Goal: Task Accomplishment & Management: Manage account settings

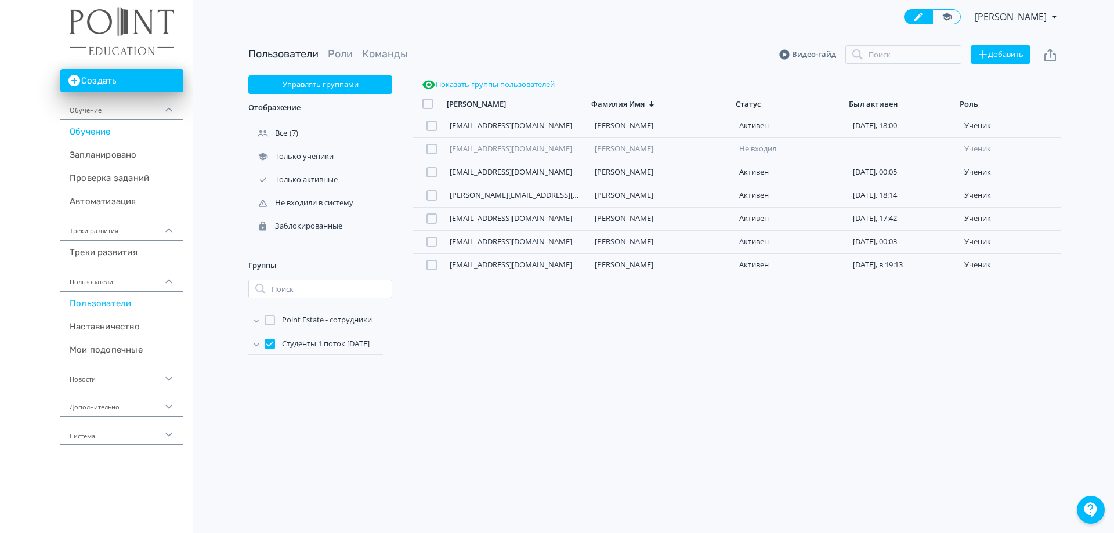
click at [93, 125] on link "Обучение" at bounding box center [121, 131] width 123 height 23
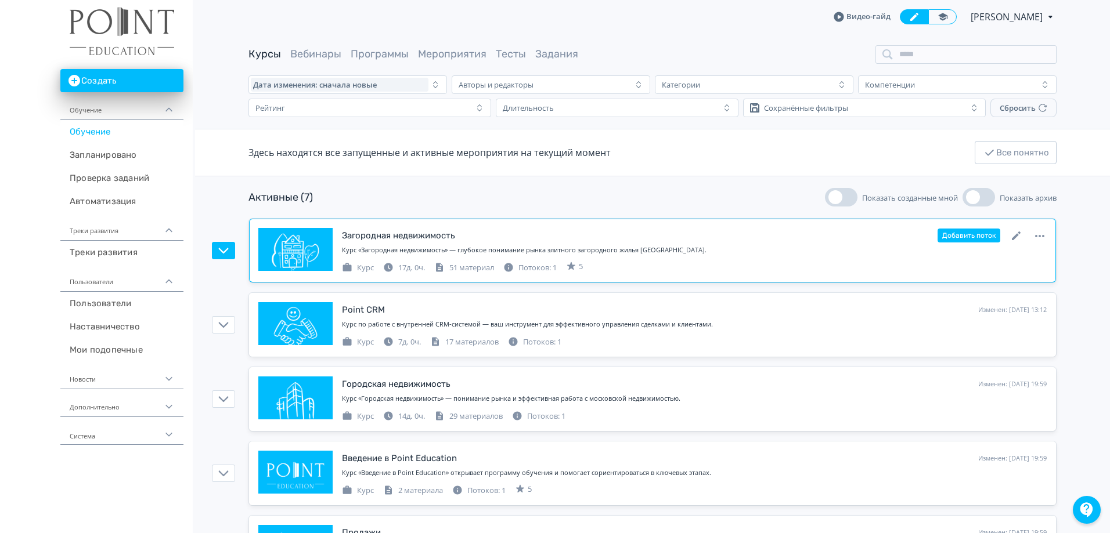
click at [421, 238] on div "Загородная недвижимость" at bounding box center [398, 235] width 113 height 13
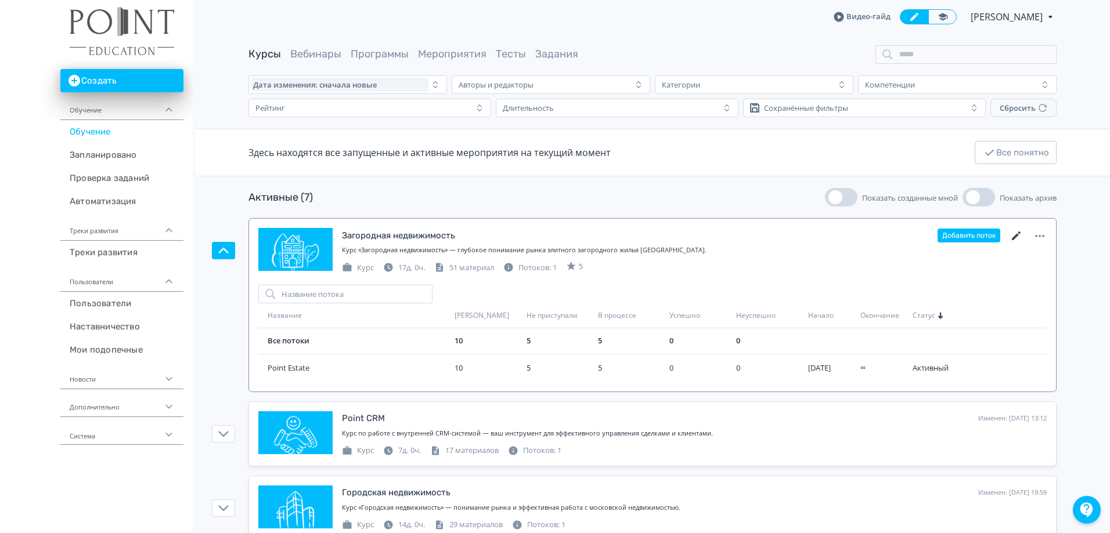
click at [1012, 233] on icon at bounding box center [1016, 236] width 14 height 14
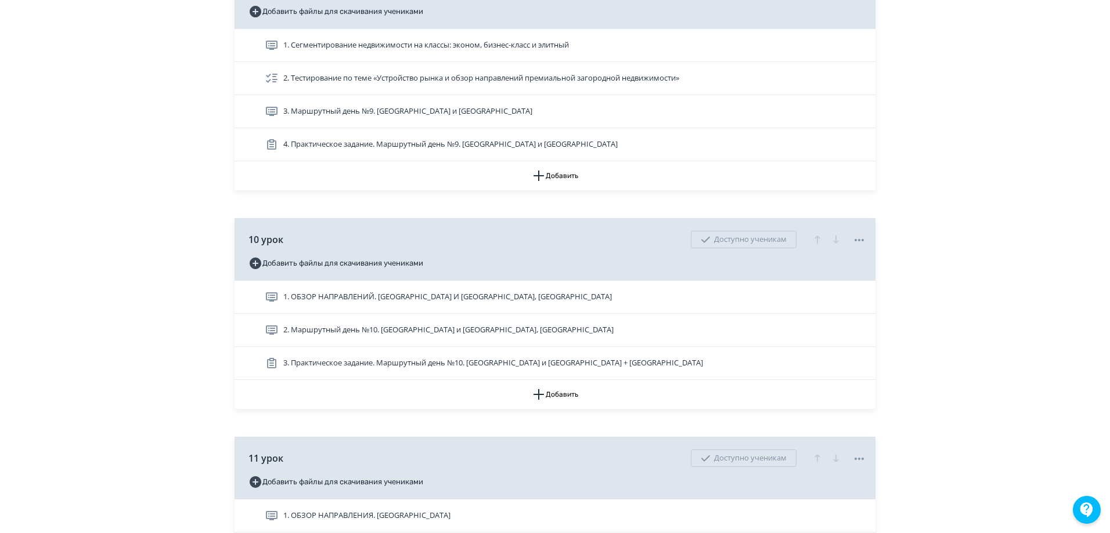
scroll to position [2554, 0]
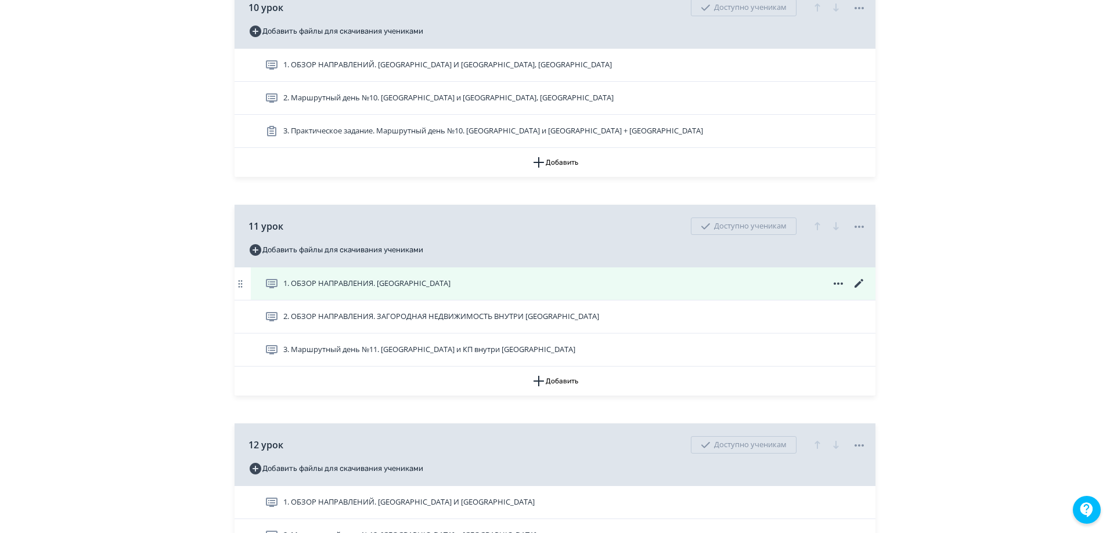
click at [857, 291] on icon at bounding box center [859, 284] width 14 height 14
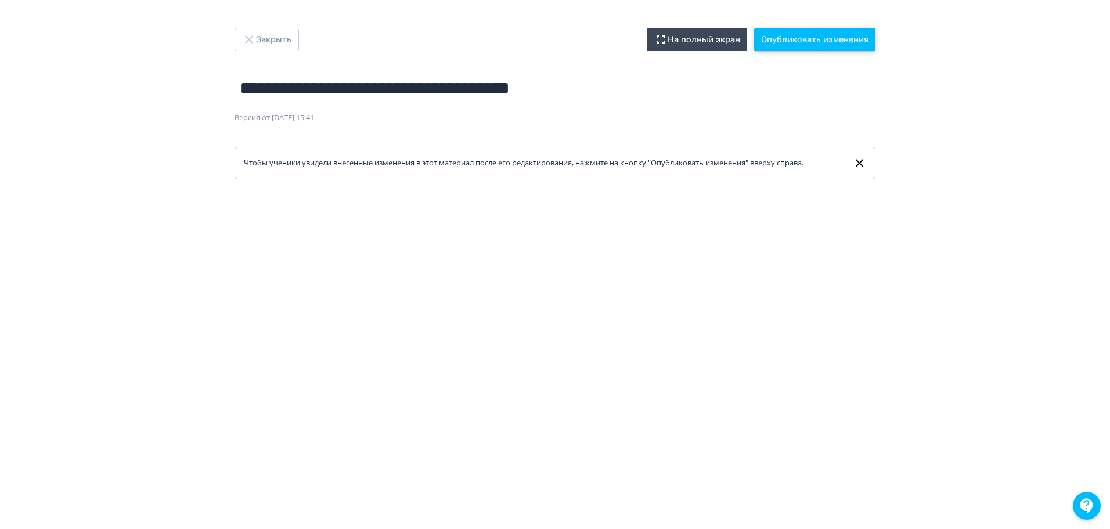
click at [814, 41] on button "Опубликовать изменения" at bounding box center [814, 39] width 121 height 23
